Goal: Information Seeking & Learning: Find specific fact

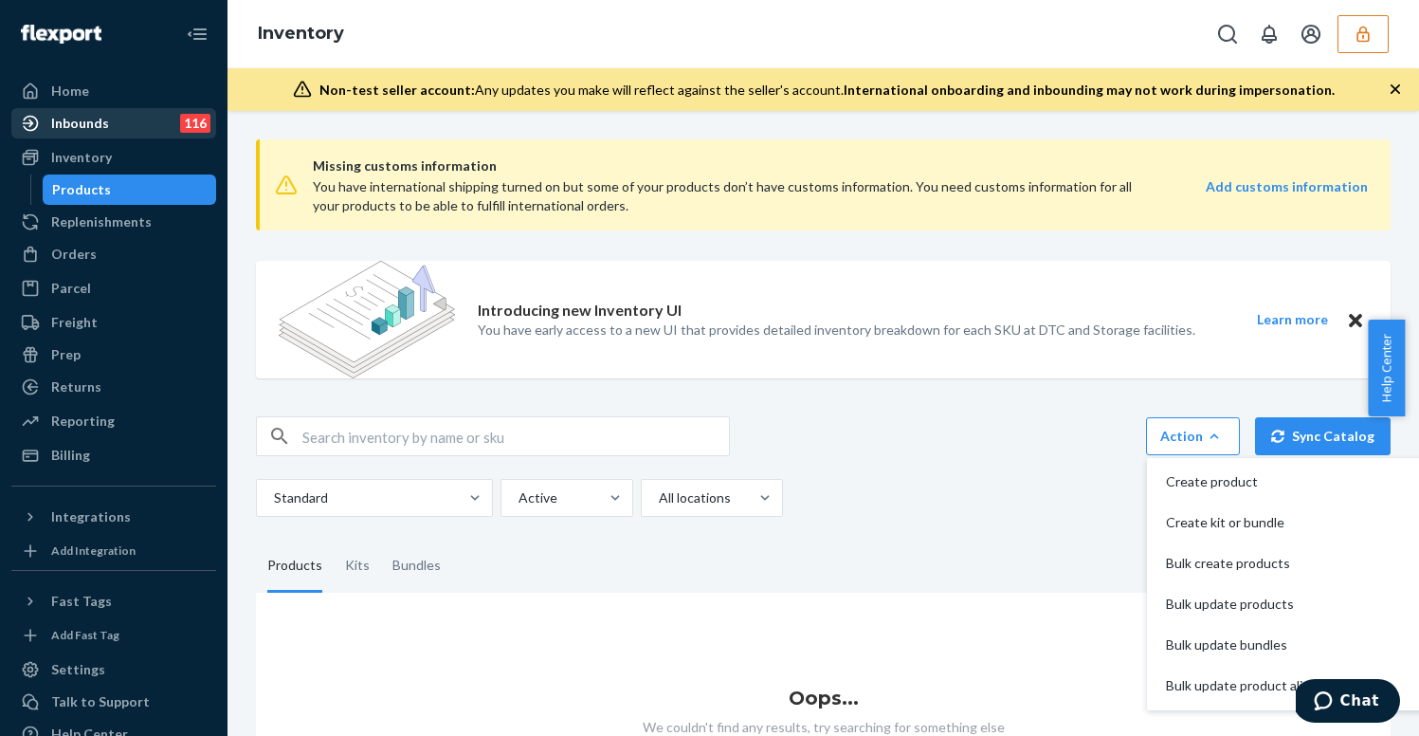
click at [95, 121] on div "Inbounds" at bounding box center [80, 123] width 58 height 19
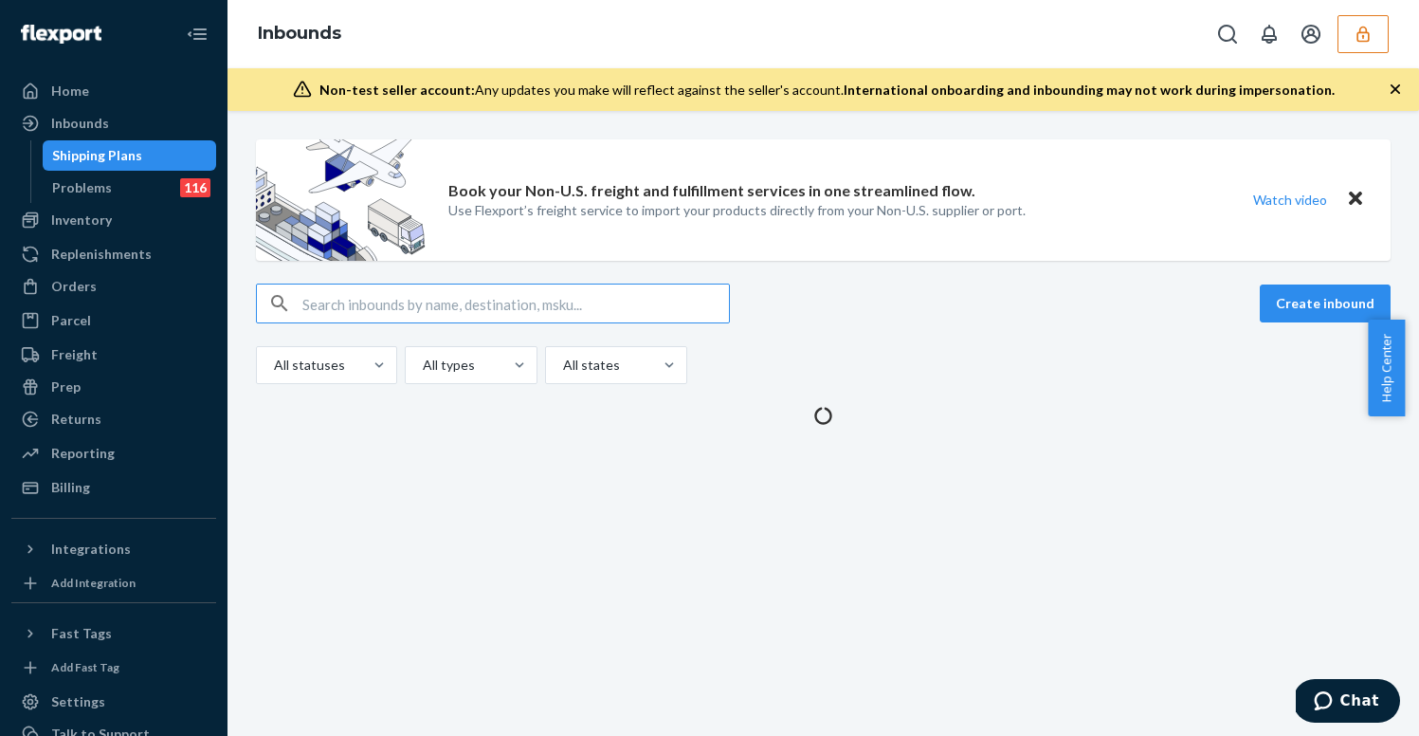
click at [547, 294] on input "text" at bounding box center [515, 303] width 427 height 38
type input "9875673"
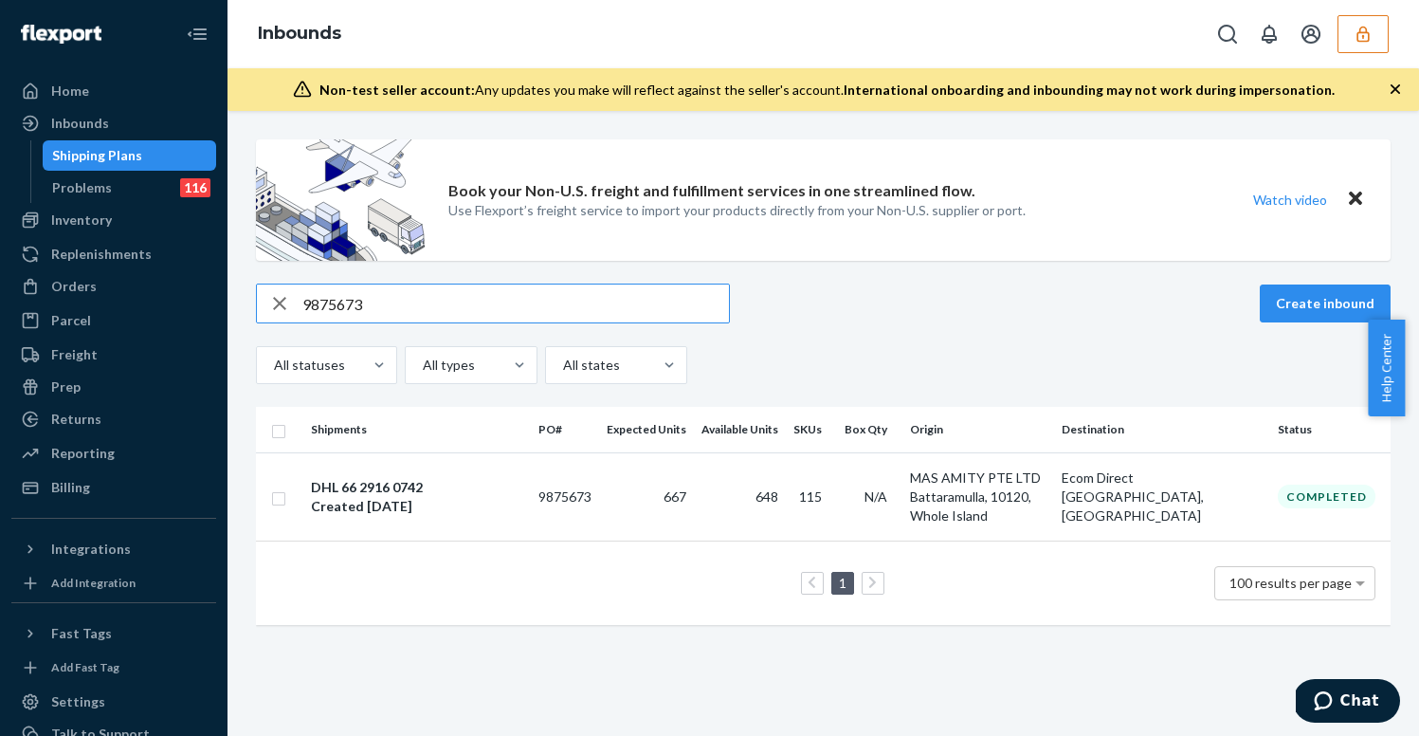
click at [484, 291] on input "9875673" at bounding box center [515, 303] width 427 height 38
paste input "6479"
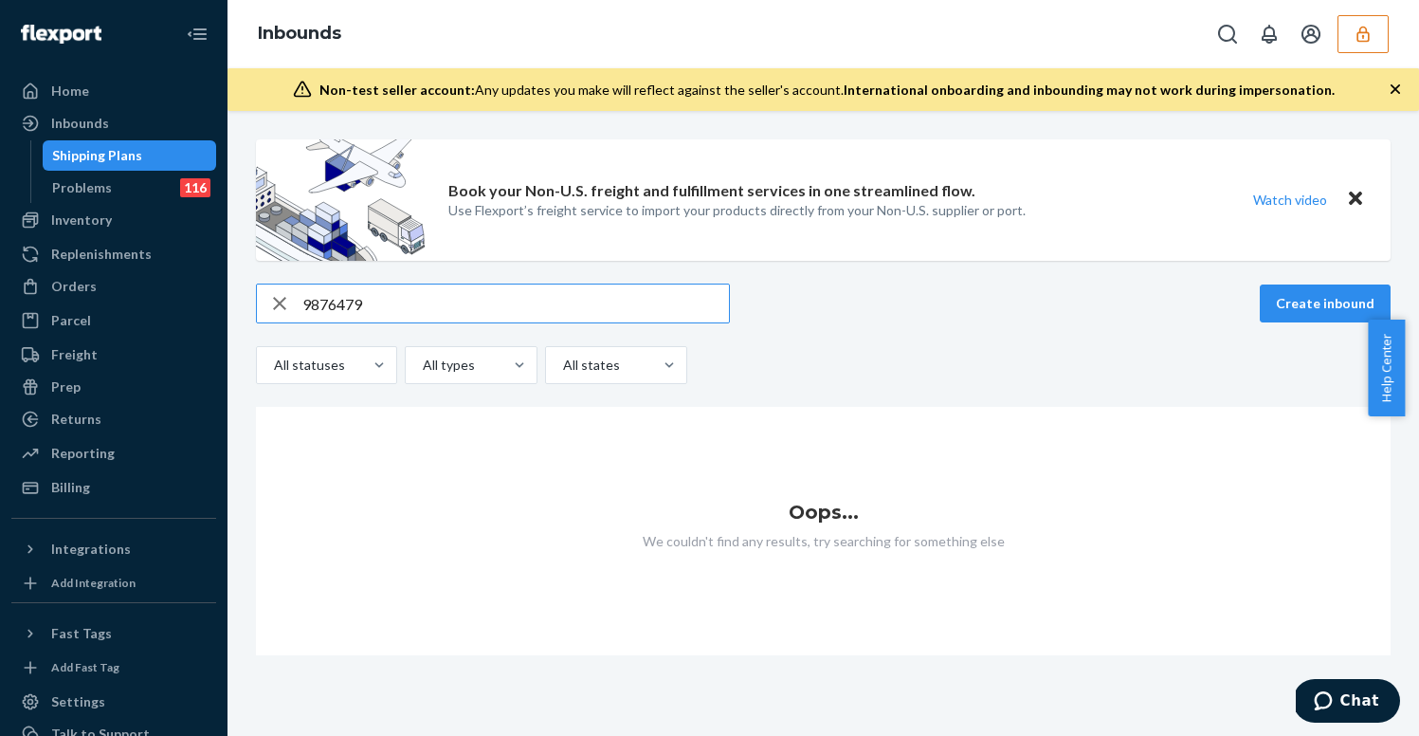
type input "9876479"
click at [1362, 29] on icon "button" at bounding box center [1363, 34] width 19 height 19
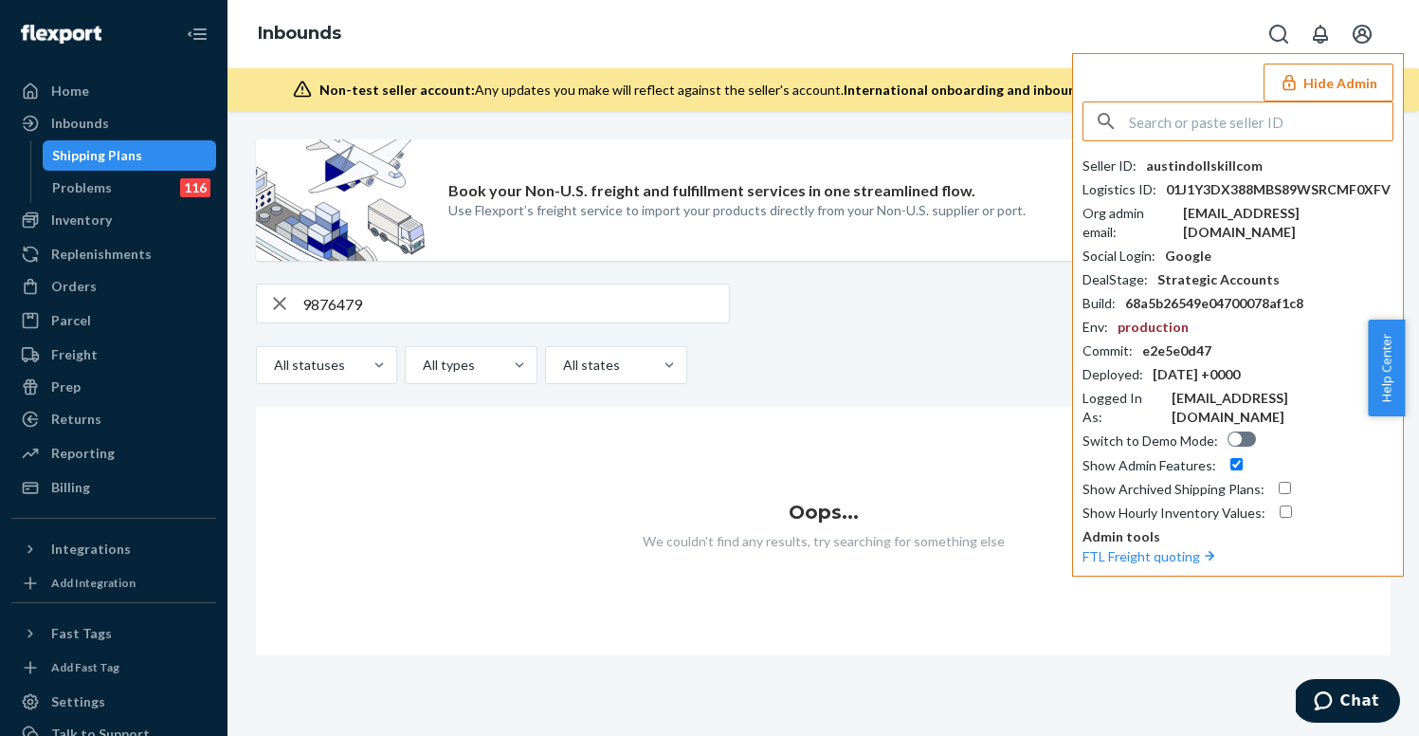
click at [1362, 29] on icon "Open account menu" at bounding box center [1362, 34] width 19 height 19
click at [1152, 109] on input "text" at bounding box center [1261, 121] width 264 height 38
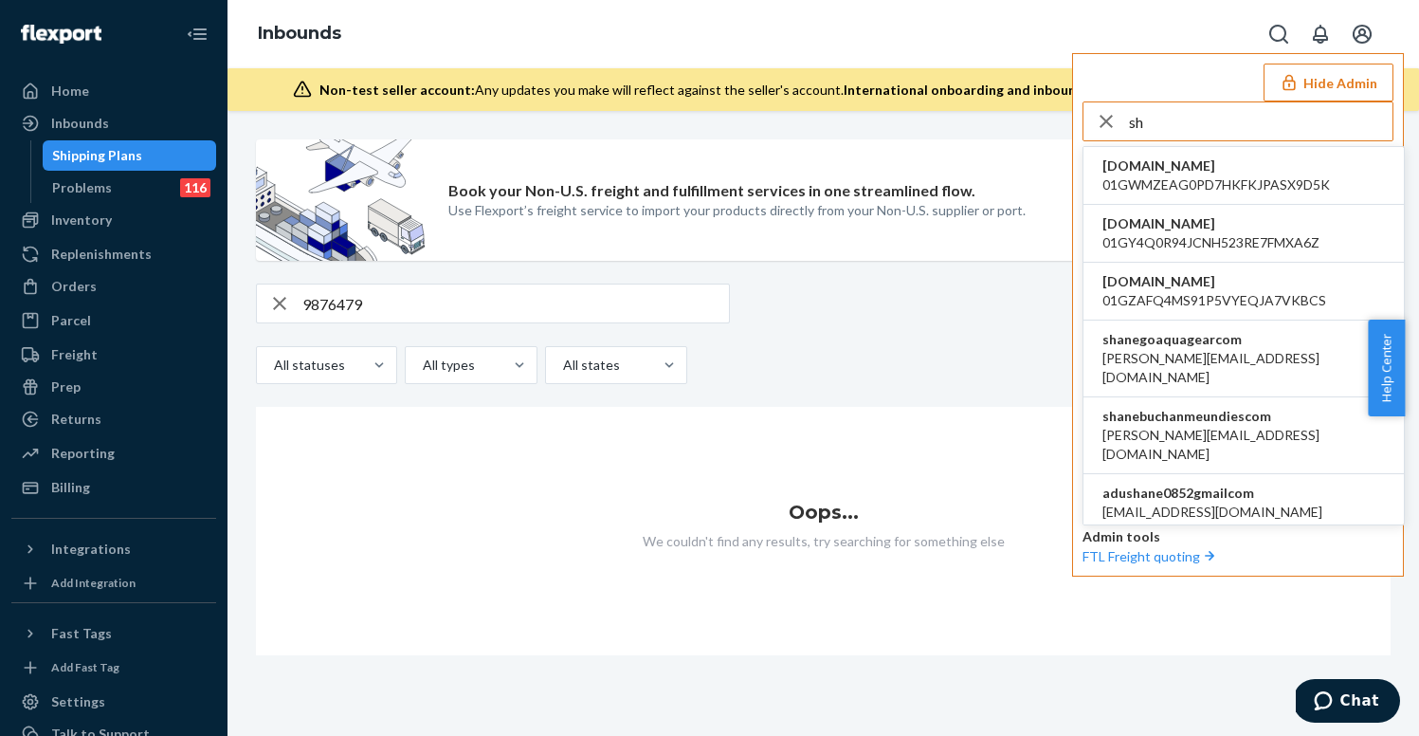
type input "s"
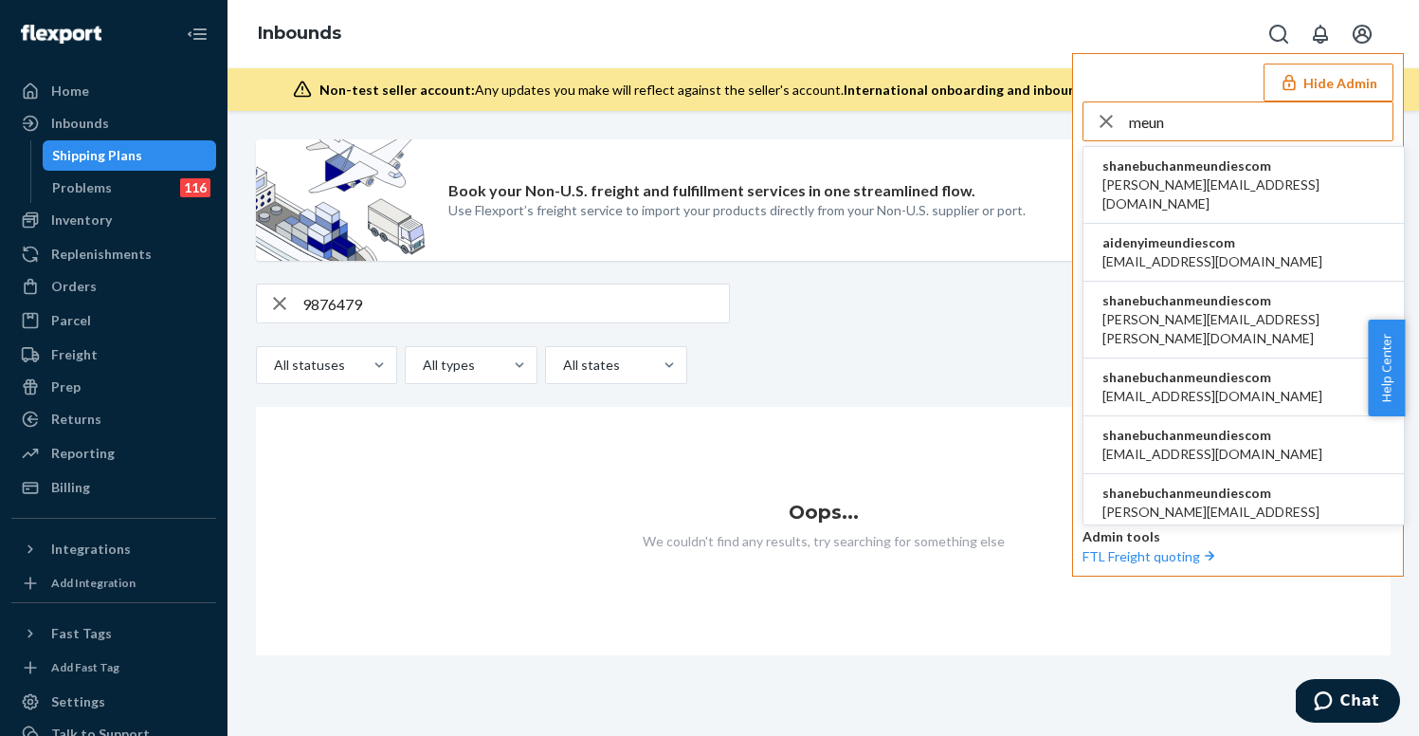
type input "meun"
click at [1230, 164] on span "shanebuchanmeundiescom" at bounding box center [1244, 165] width 283 height 19
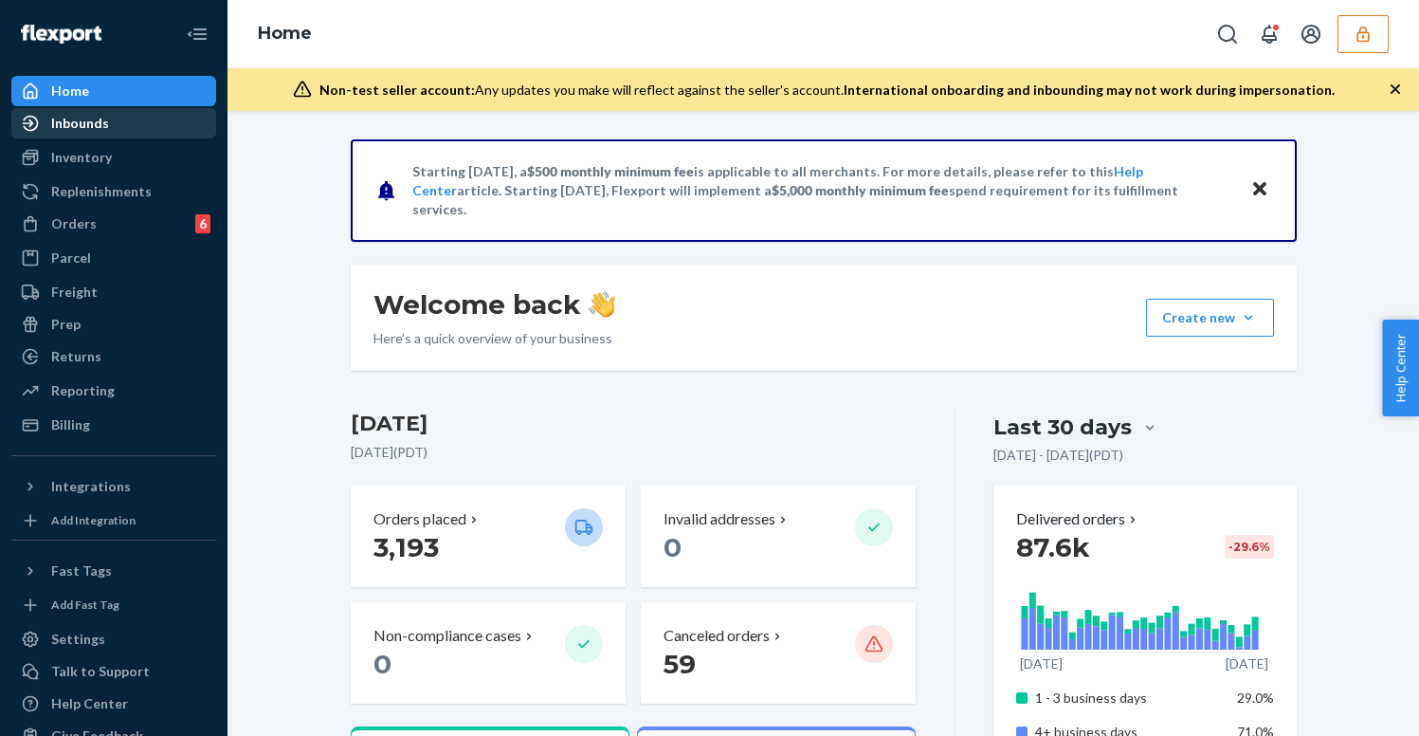
click at [101, 127] on div "Inbounds" at bounding box center [80, 123] width 58 height 19
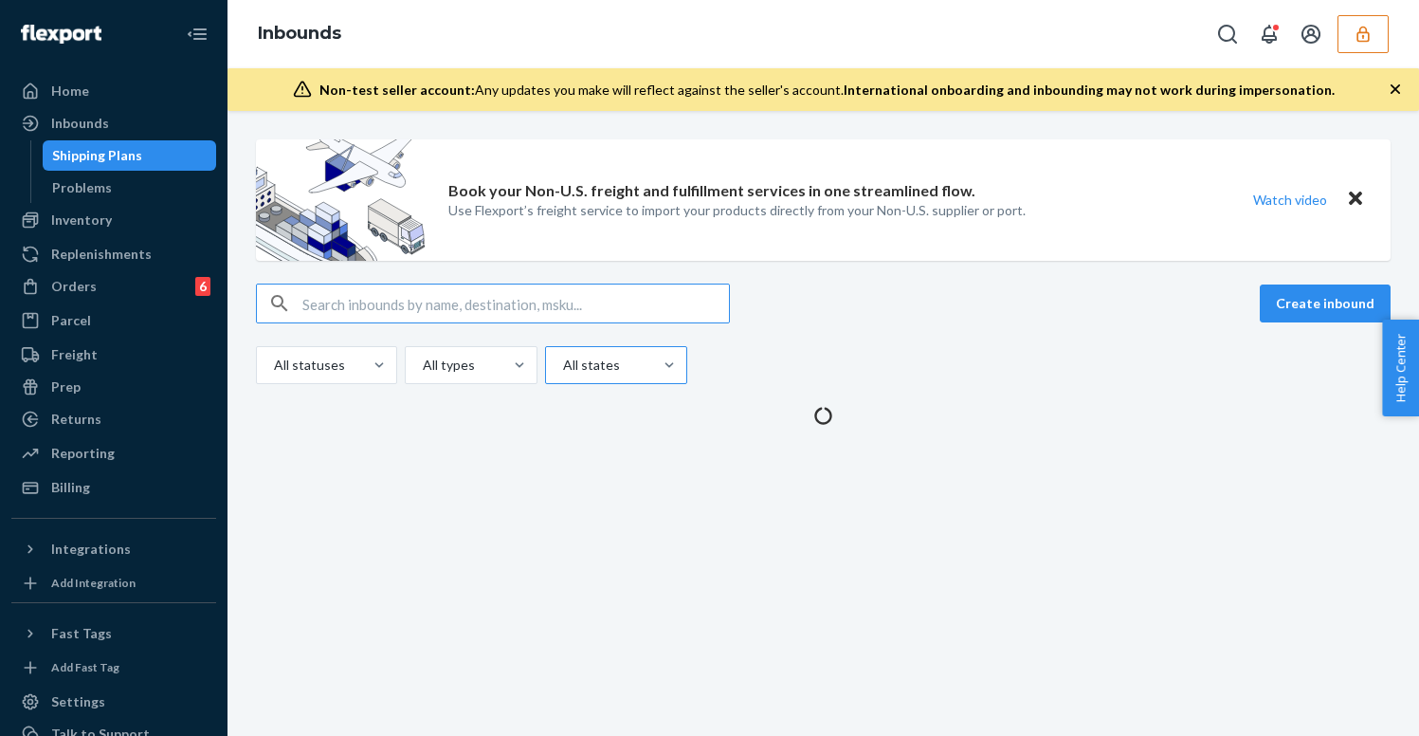
type input "9876479"
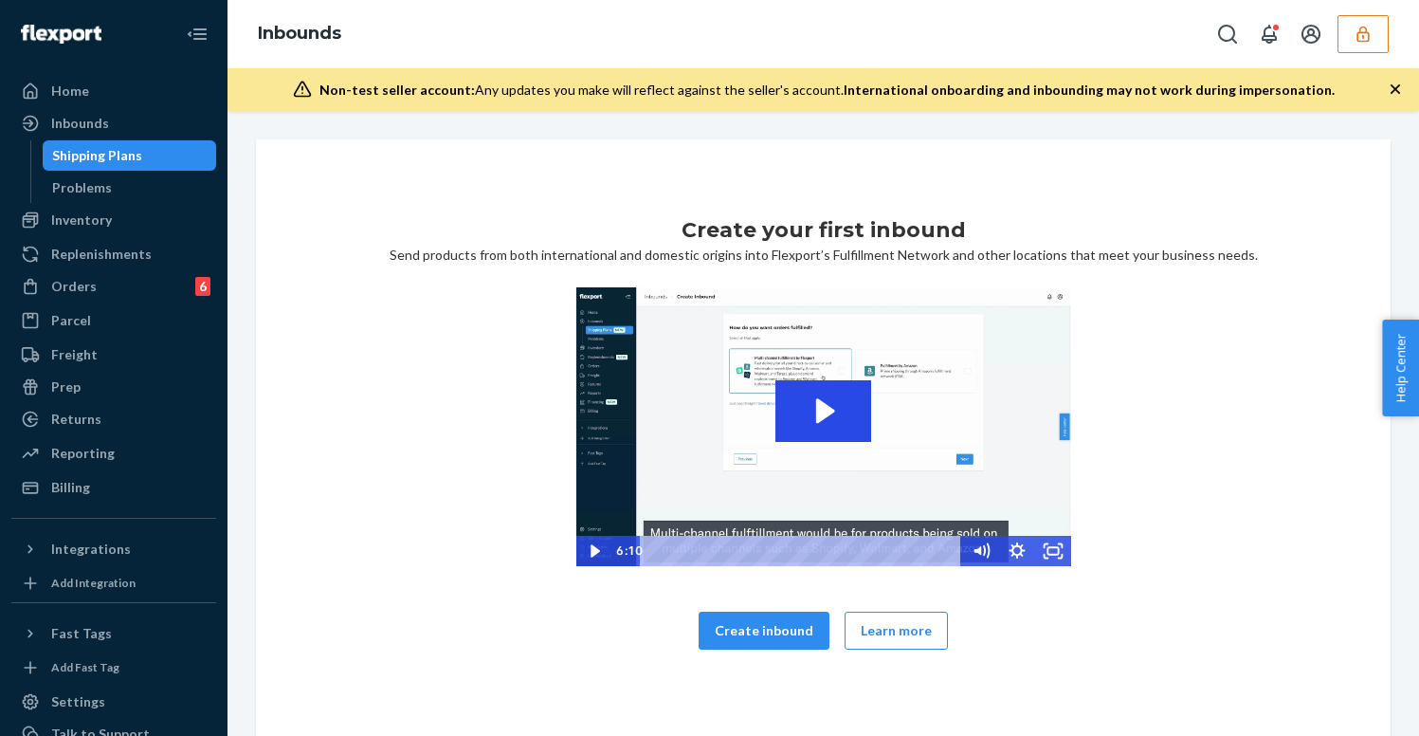
click at [97, 155] on div "Shipping Plans" at bounding box center [97, 155] width 90 height 19
click at [79, 187] on div "Problems" at bounding box center [82, 187] width 60 height 19
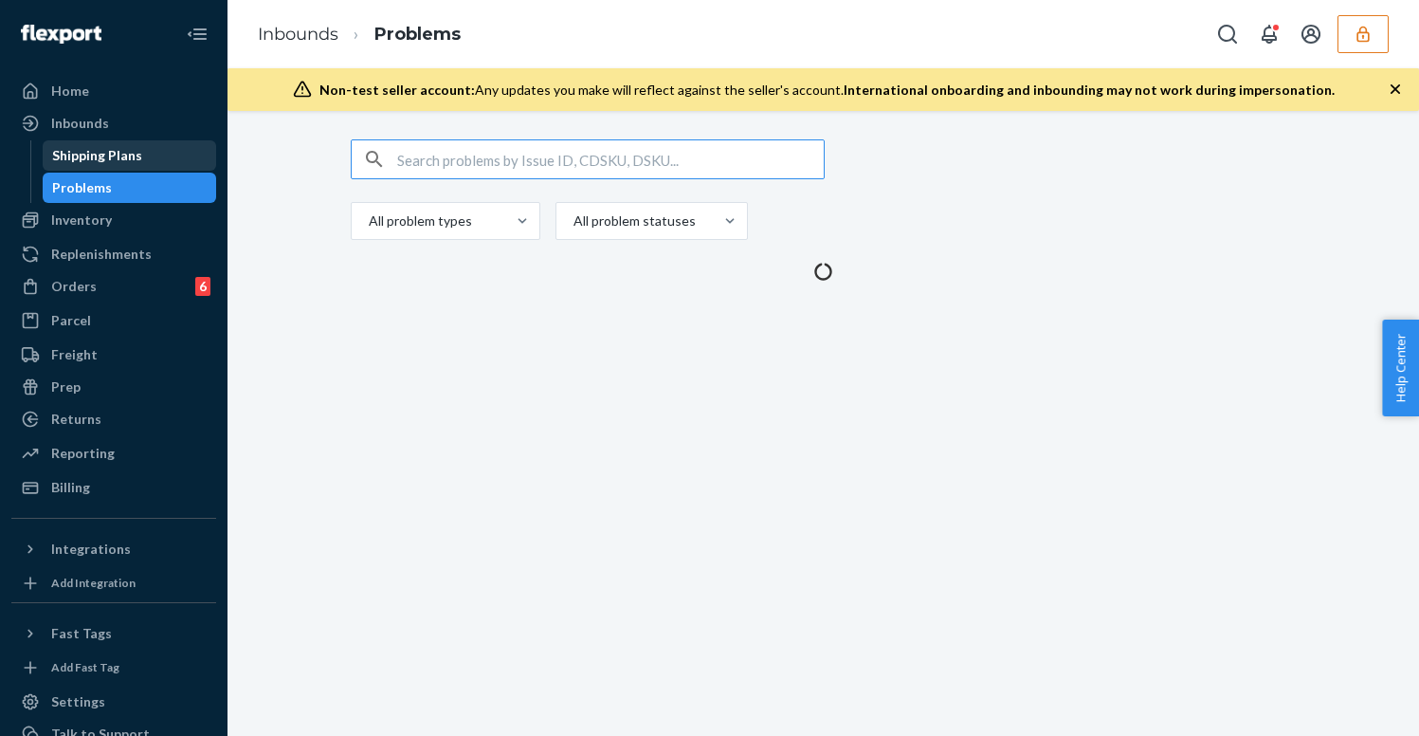
click at [112, 152] on div "Shipping Plans" at bounding box center [97, 155] width 90 height 19
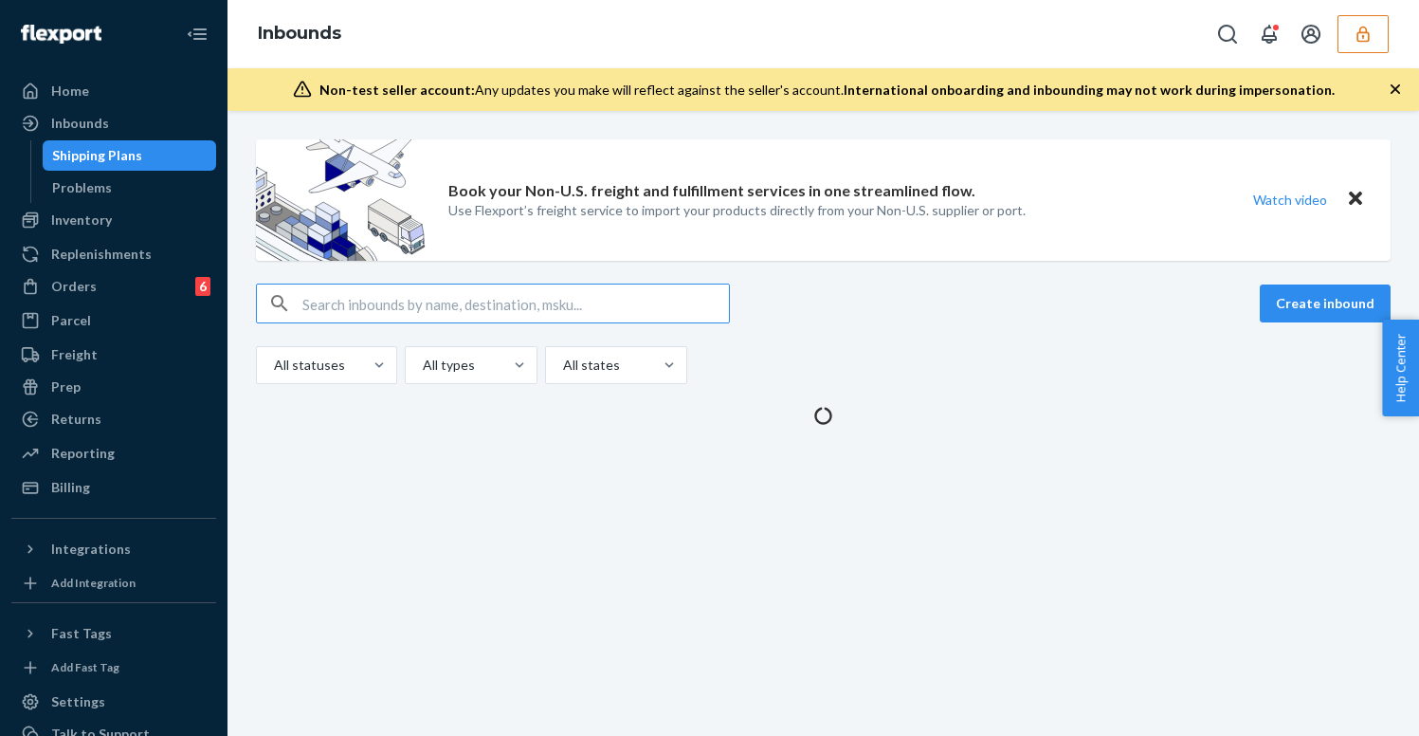
type input "9876479"
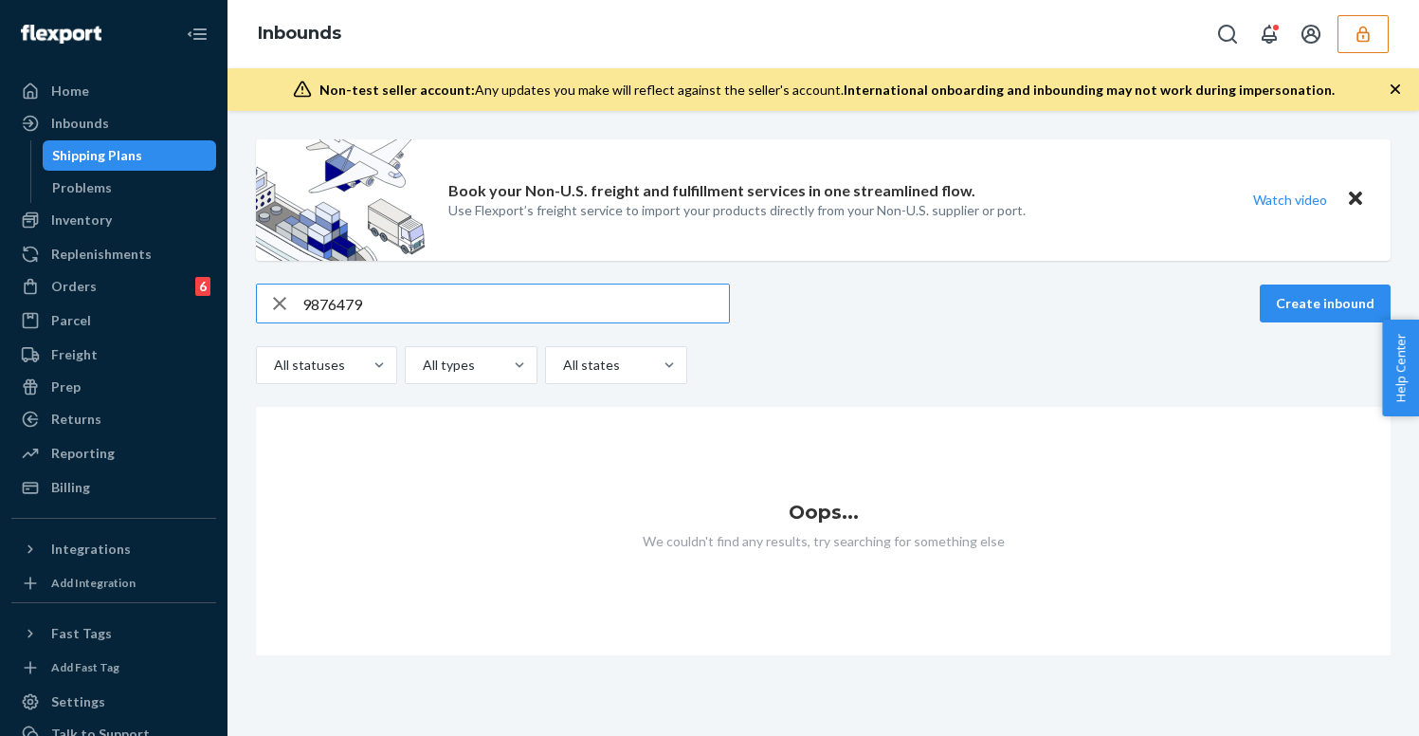
click at [1375, 25] on button "button" at bounding box center [1363, 34] width 51 height 38
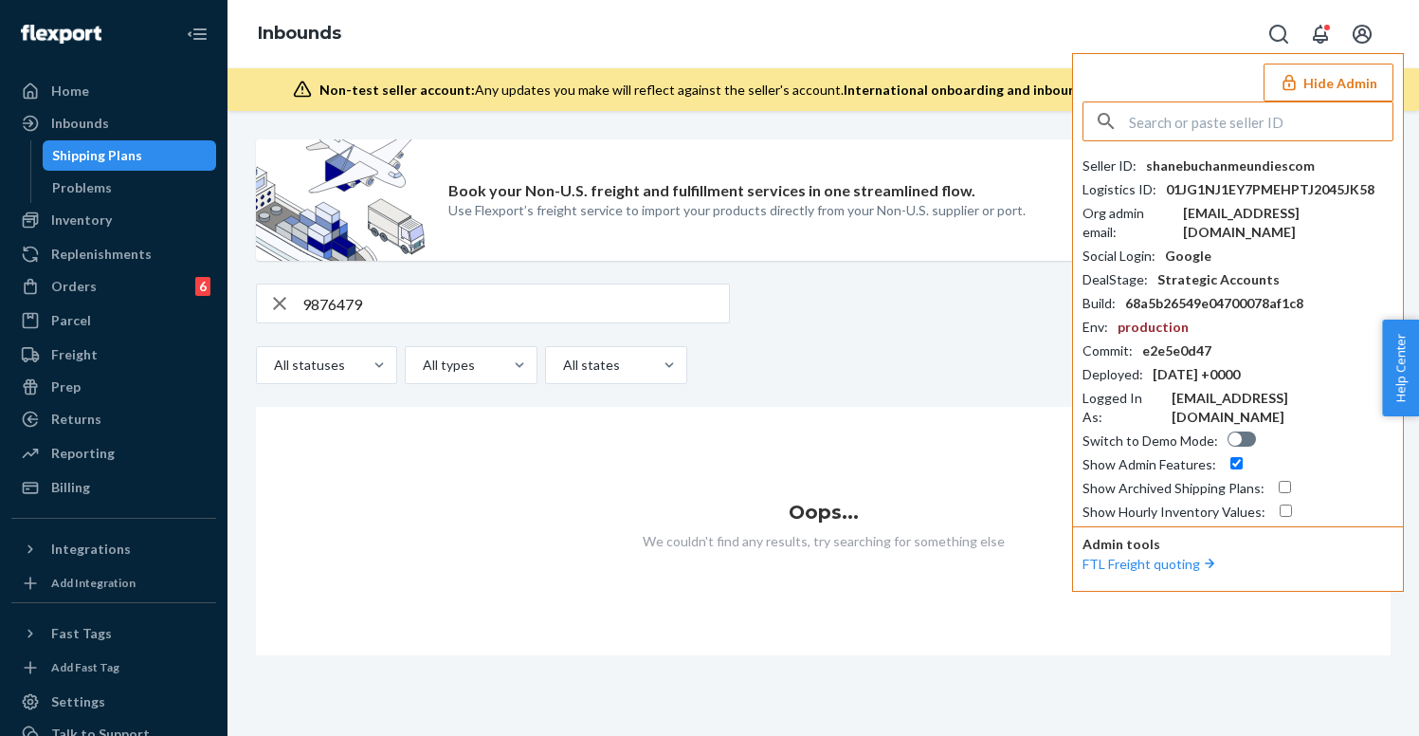
click at [1375, 25] on button "Open account menu" at bounding box center [1362, 34] width 38 height 38
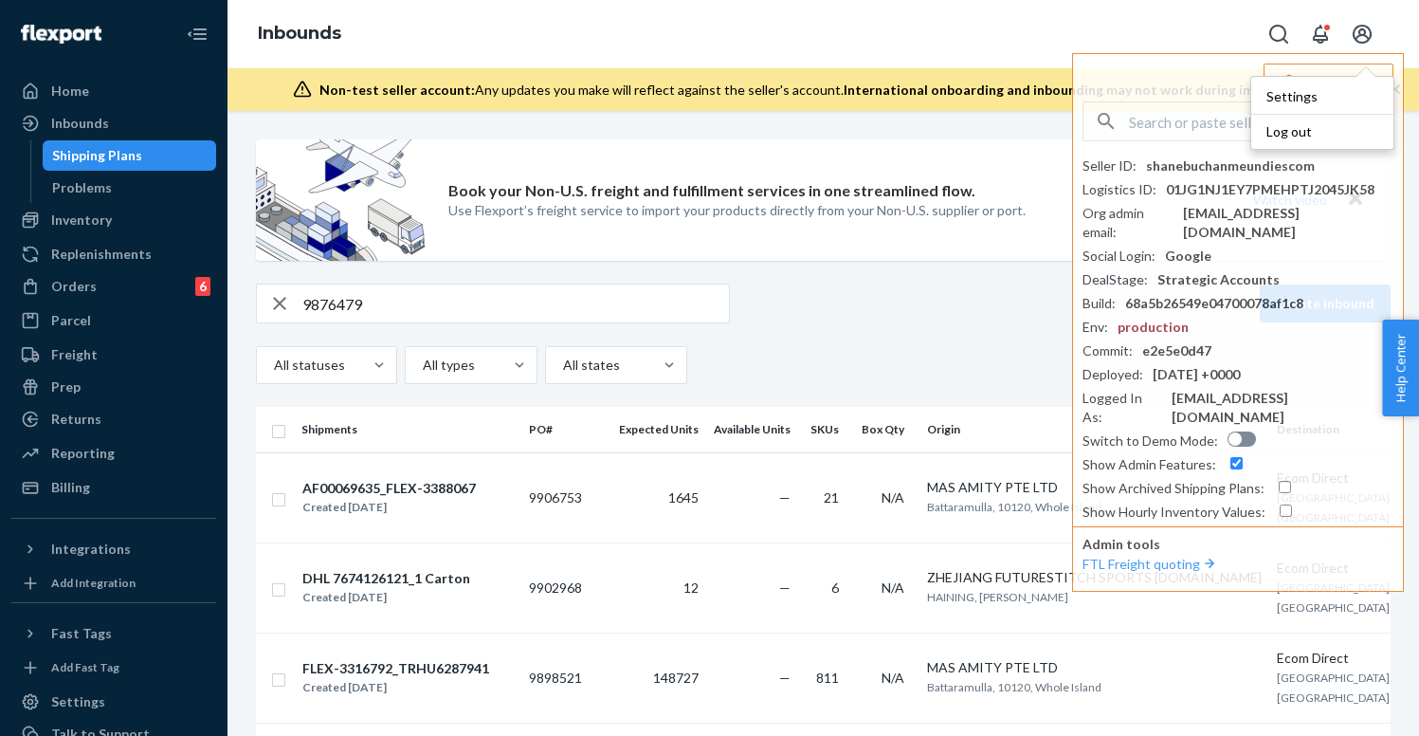
click at [378, 321] on div "9876479" at bounding box center [493, 303] width 474 height 40
click at [378, 306] on input "9876479" at bounding box center [515, 303] width 427 height 38
paste input "51402"
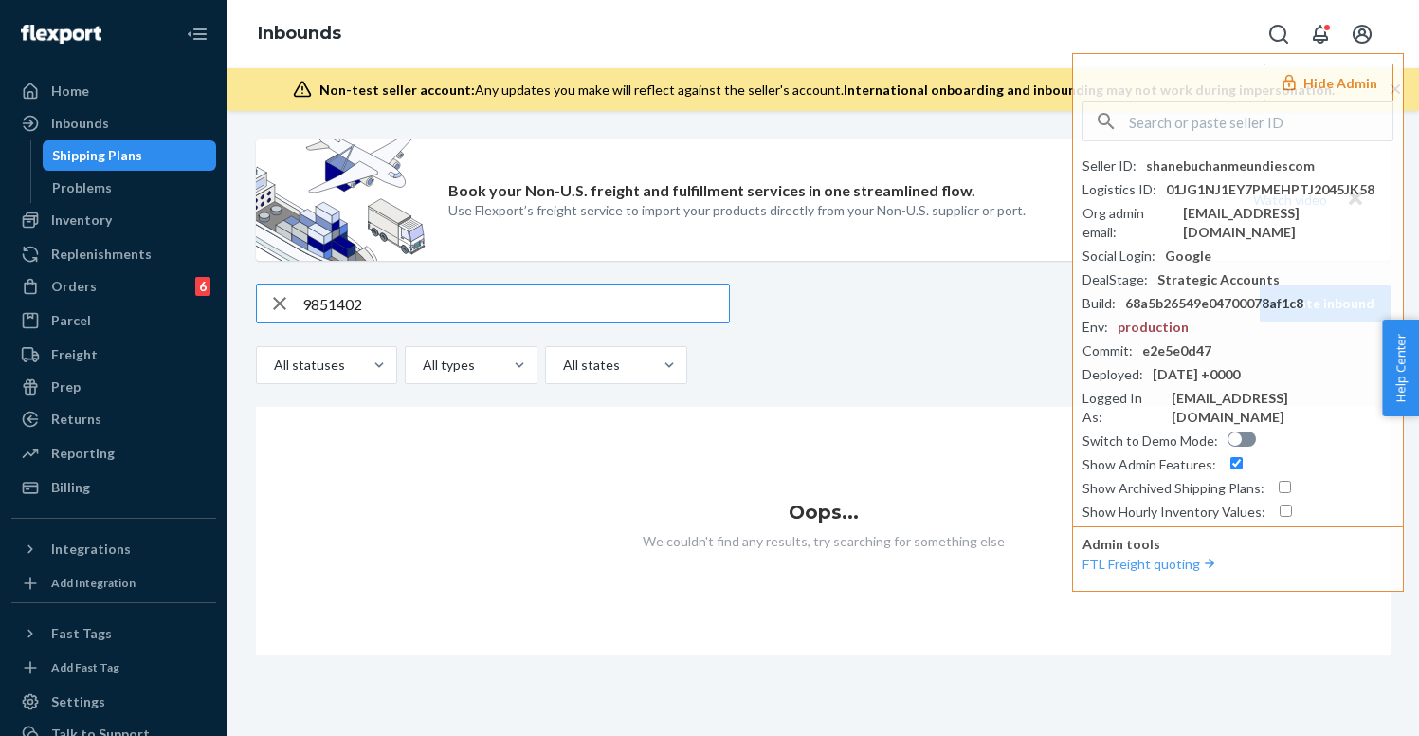
click at [575, 301] on input "9851402" at bounding box center [515, 303] width 427 height 38
paste input "FLEX-3265377"
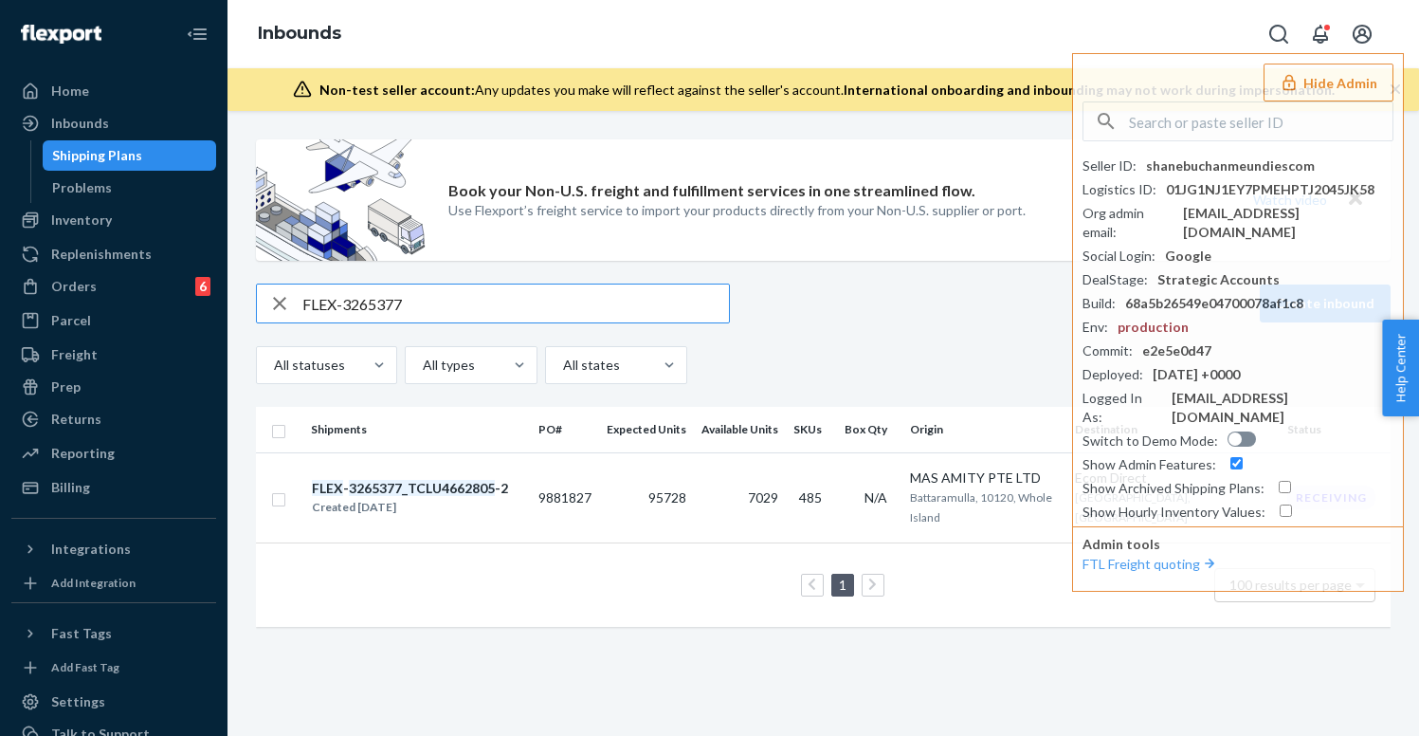
type input "FLEX-3265377"
click at [819, 325] on div "FLEX-3265377 Create inbound All statuses All types All states" at bounding box center [823, 333] width 1135 height 101
click at [1142, 0] on div "Inbounds Hide Admin Seller ID : shanebuchanmeundiescom Logistics ID : 01JG1NJ1E…" at bounding box center [824, 34] width 1192 height 68
click at [1143, 10] on div "Inbounds Hide Admin Seller ID : shanebuchanmeundiescom Logistics ID : 01JG1NJ1E…" at bounding box center [824, 34] width 1192 height 68
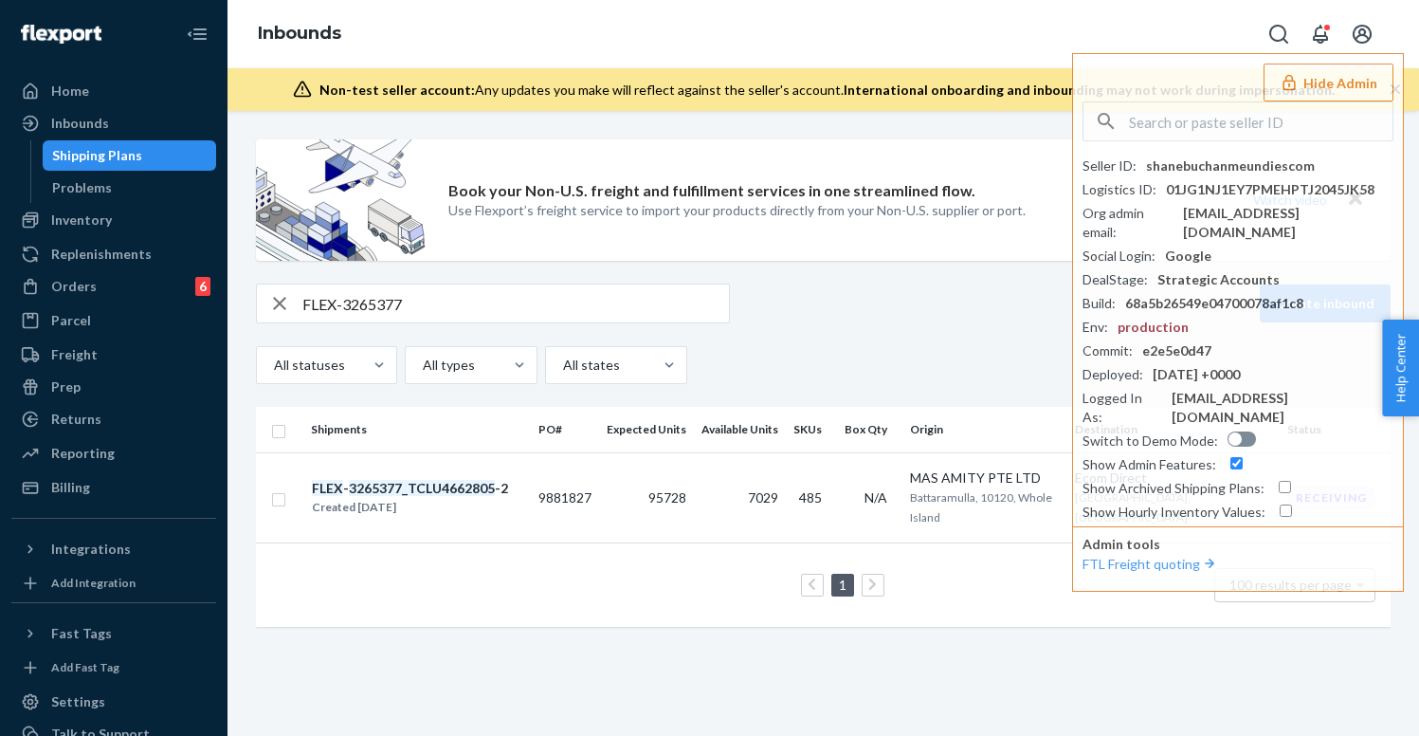
click at [1152, 25] on div "Inbounds Hide Admin Seller ID : shanebuchanmeundiescom Logistics ID : 01JG1NJ1E…" at bounding box center [824, 34] width 1192 height 68
click at [903, 508] on td "N/A" at bounding box center [869, 497] width 65 height 90
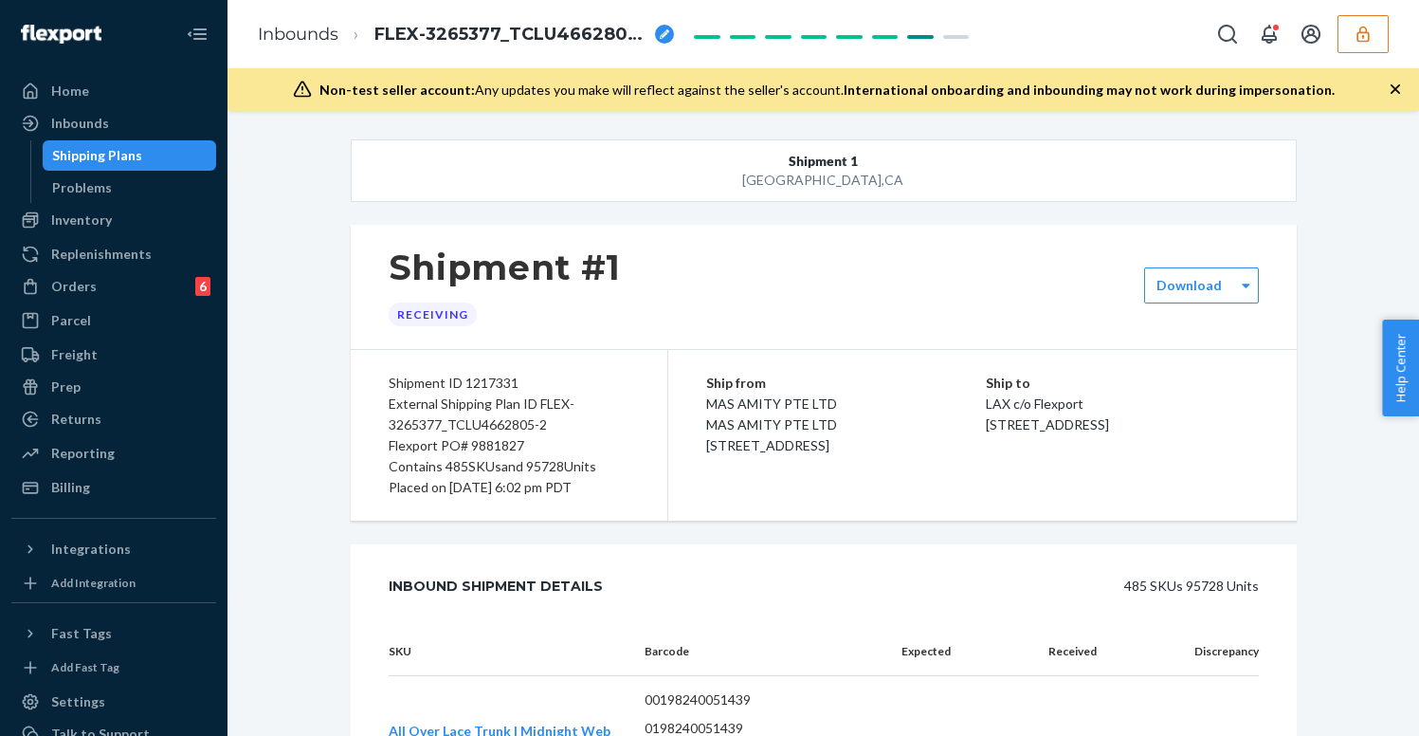
click at [1392, 27] on div "Inbounds FLEX-3265377_TCLU4662805-2" at bounding box center [824, 34] width 1192 height 68
click at [1357, 29] on icon "button" at bounding box center [1363, 34] width 19 height 19
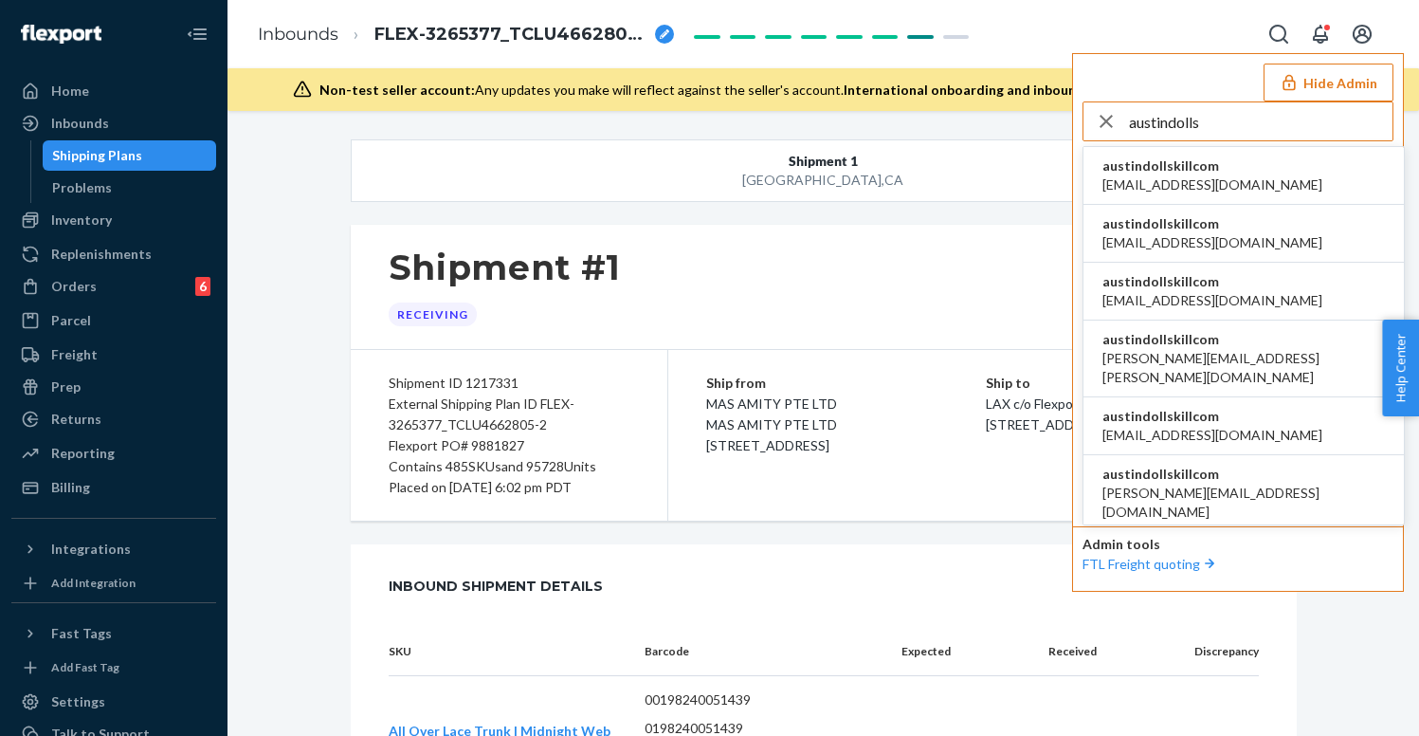
type input "austindolls"
click at [1213, 156] on span "austindollskillcom" at bounding box center [1213, 165] width 220 height 19
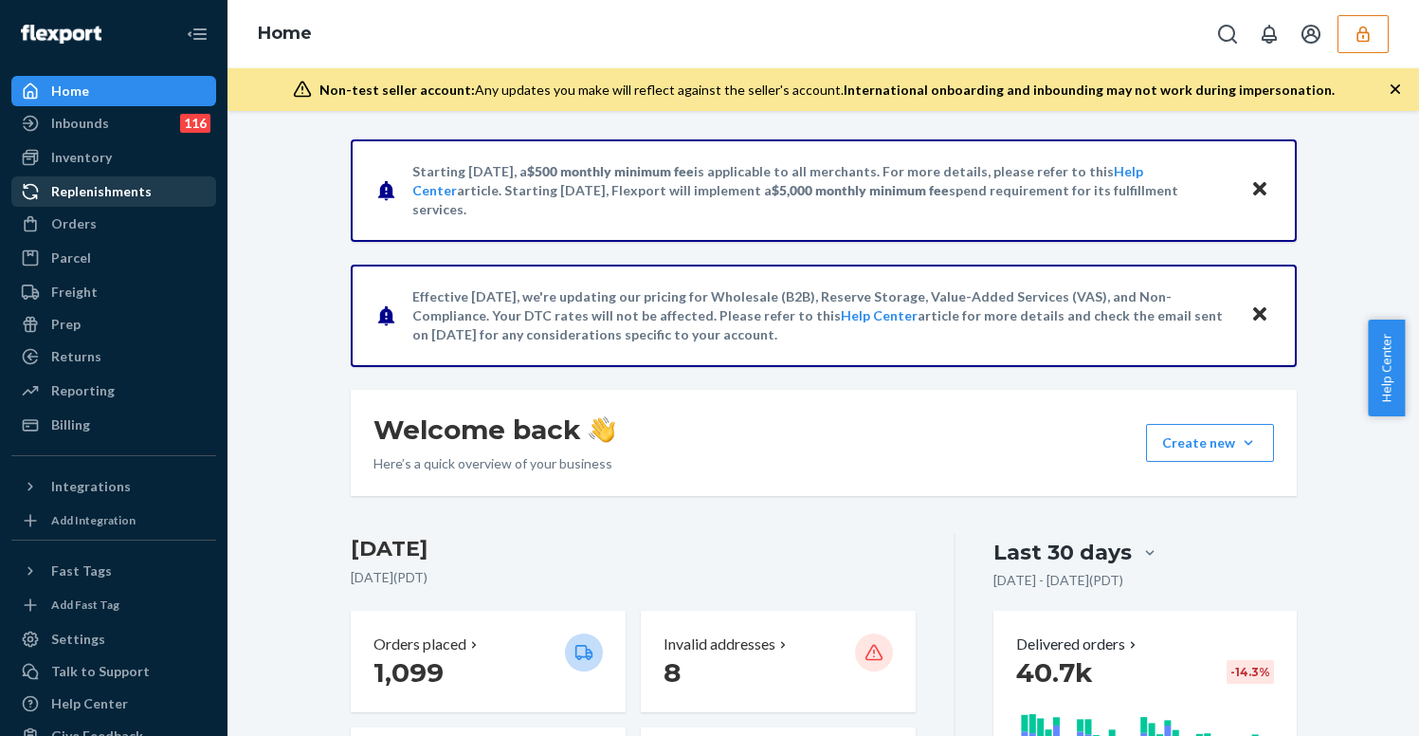
click at [120, 206] on link "Replenishments" at bounding box center [113, 191] width 205 height 30
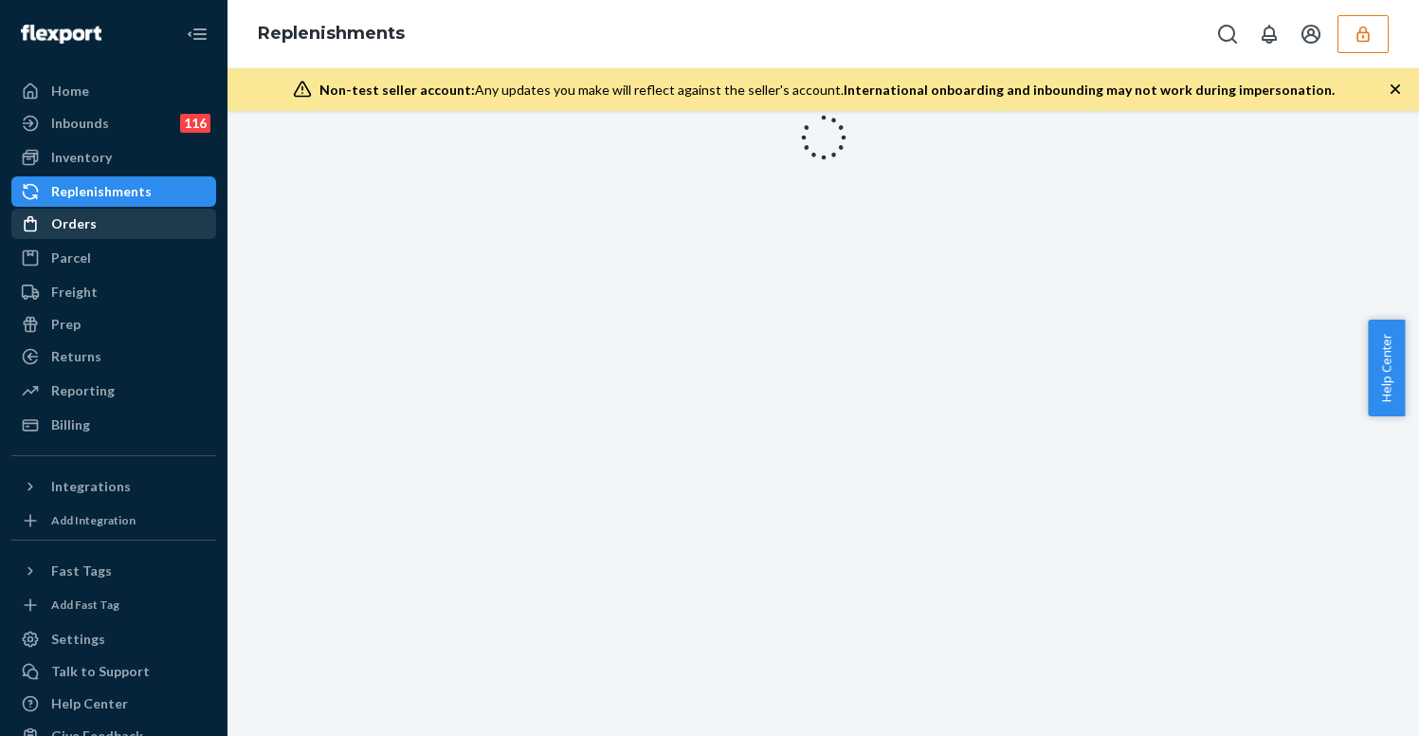
click at [121, 236] on div "Orders" at bounding box center [113, 223] width 201 height 27
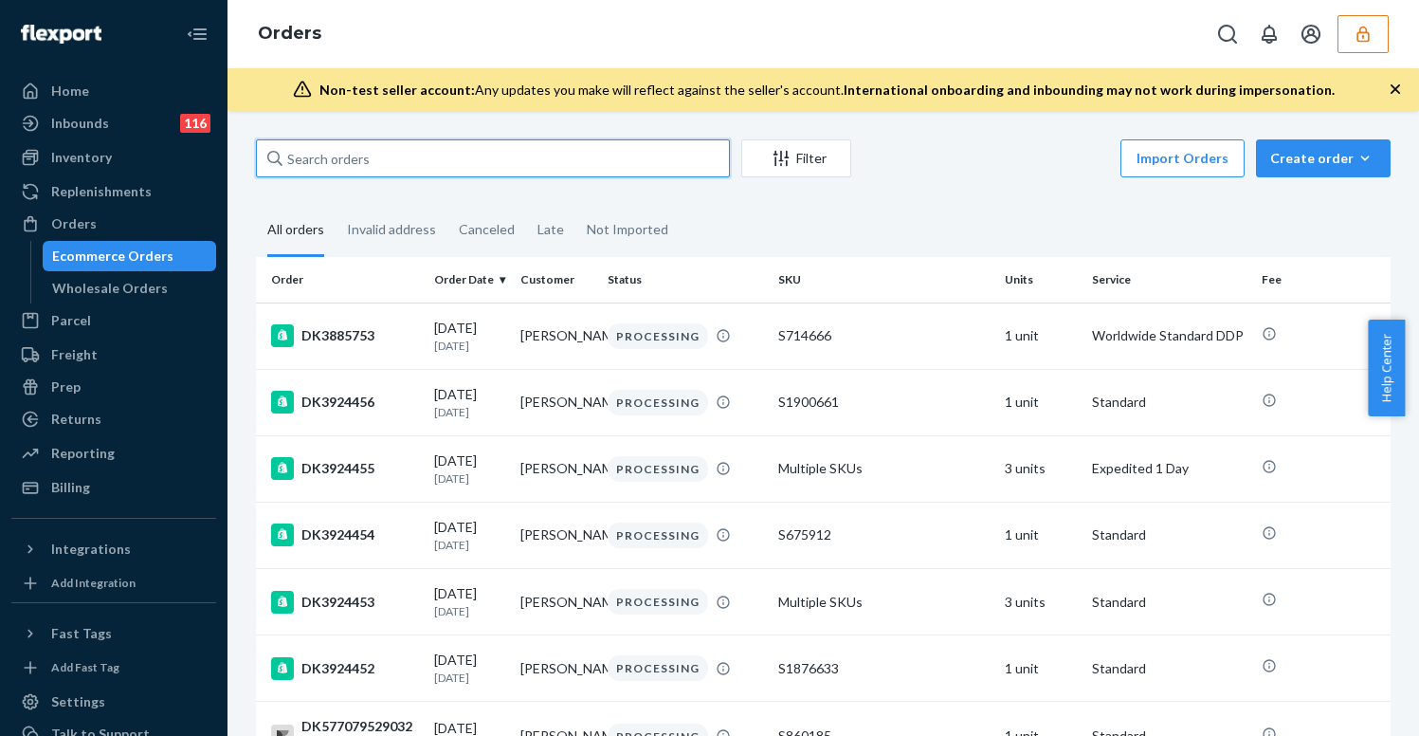
click at [428, 164] on input "text" at bounding box center [493, 158] width 474 height 38
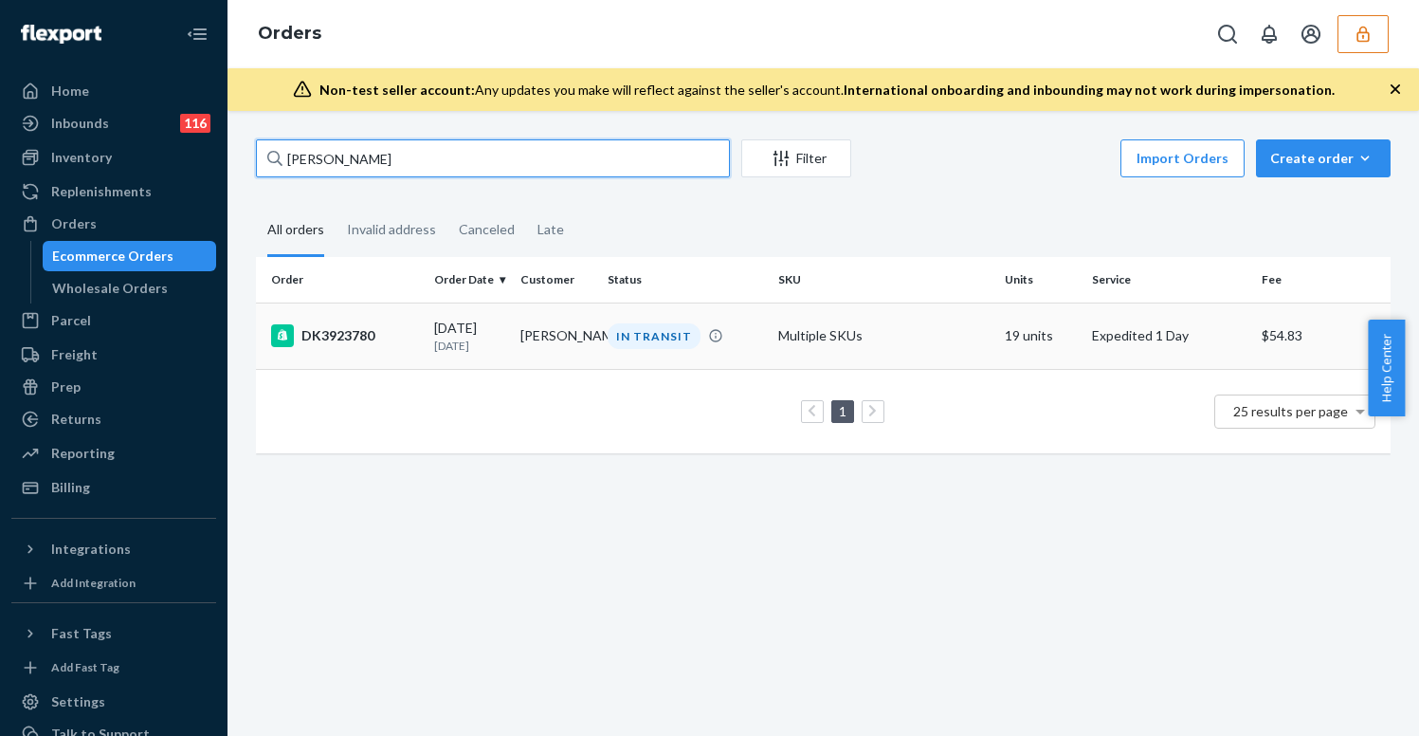
type input "[PERSON_NAME]"
click at [420, 333] on td "DK3923780" at bounding box center [341, 335] width 171 height 66
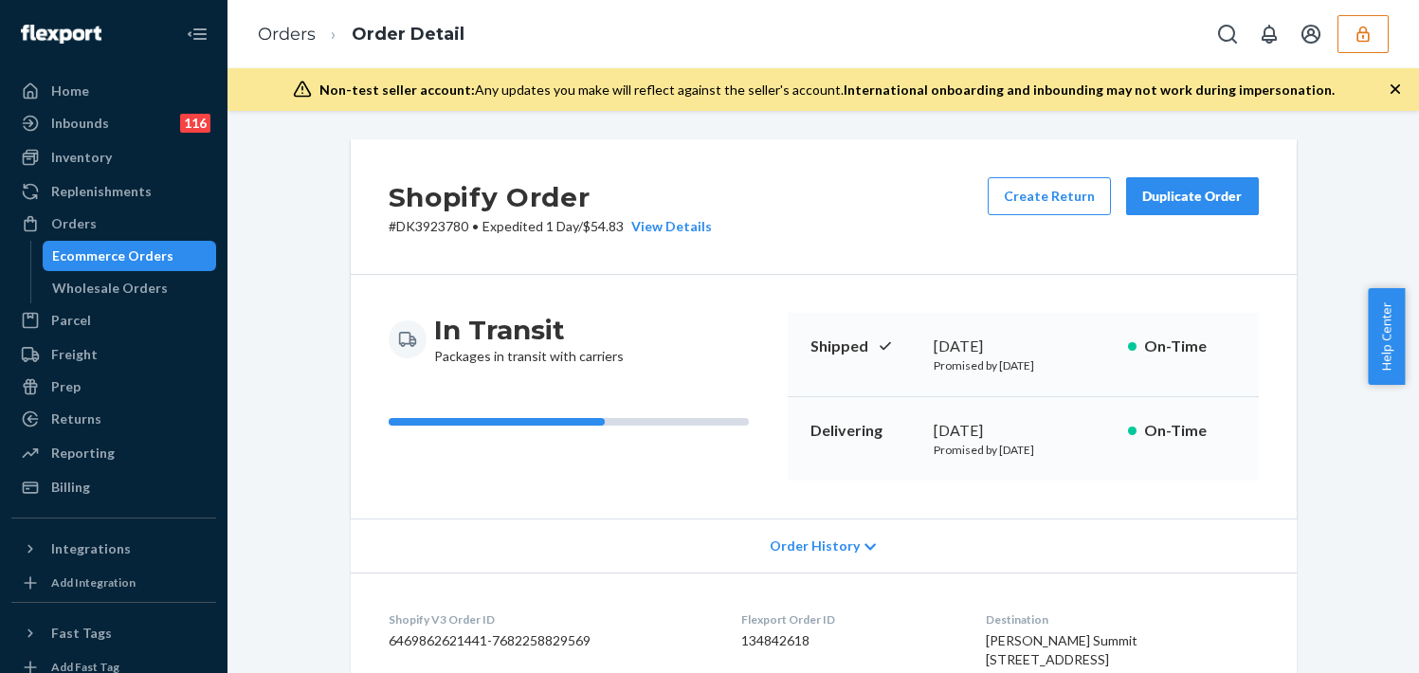
click at [1037, 655] on span "[PERSON_NAME] Summit [STREET_ADDRESS]" at bounding box center [1062, 649] width 152 height 35
copy span "[STREET_ADDRESS]"
